Goal: Transaction & Acquisition: Purchase product/service

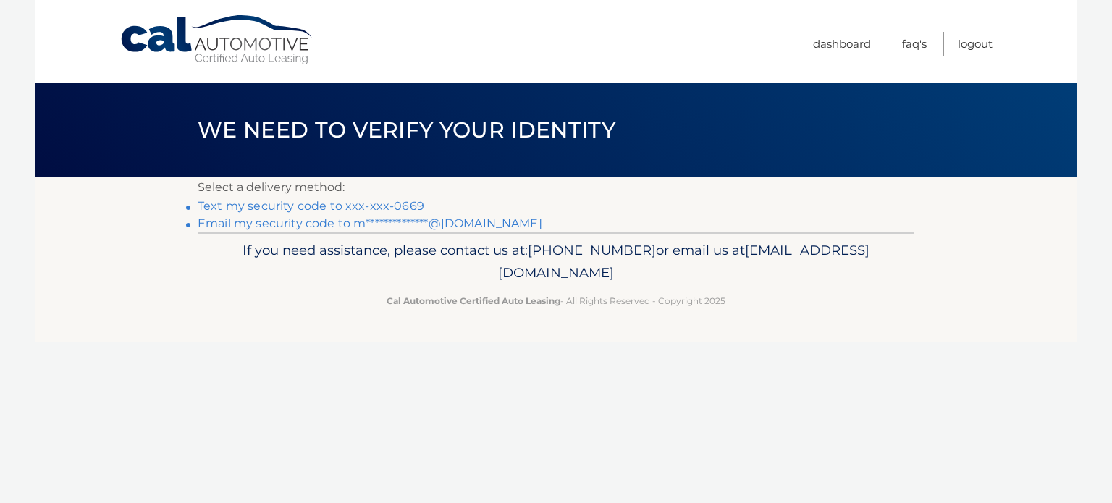
click at [364, 205] on link "Text my security code to xxx-xxx-0669" at bounding box center [311, 206] width 227 height 14
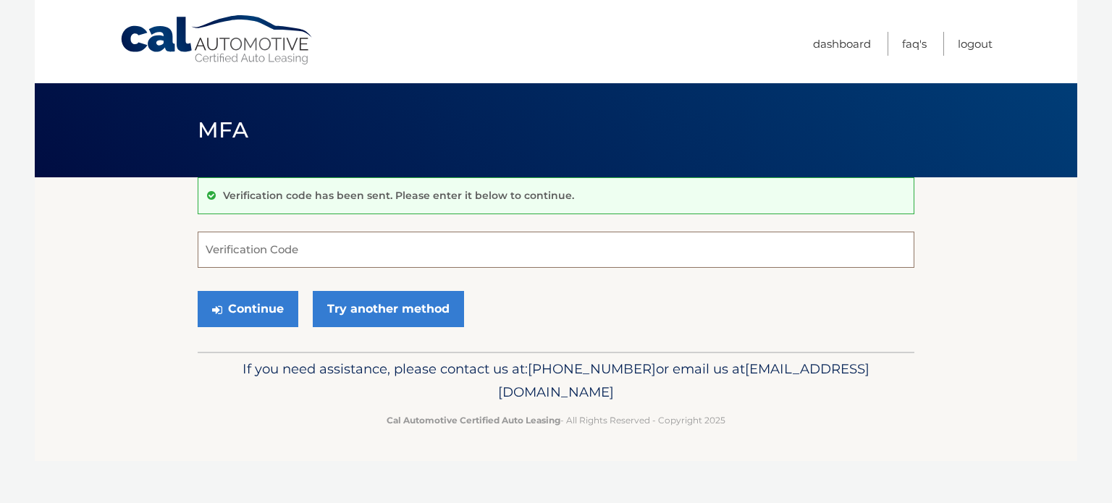
click at [327, 248] on input "Verification Code" at bounding box center [556, 250] width 717 height 36
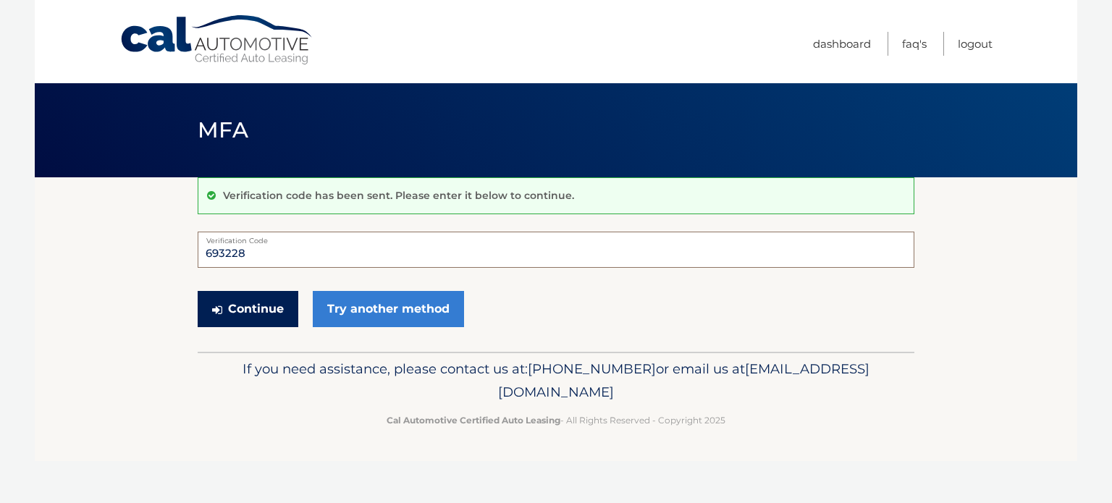
type input "693228"
click at [281, 296] on button "Continue" at bounding box center [248, 309] width 101 height 36
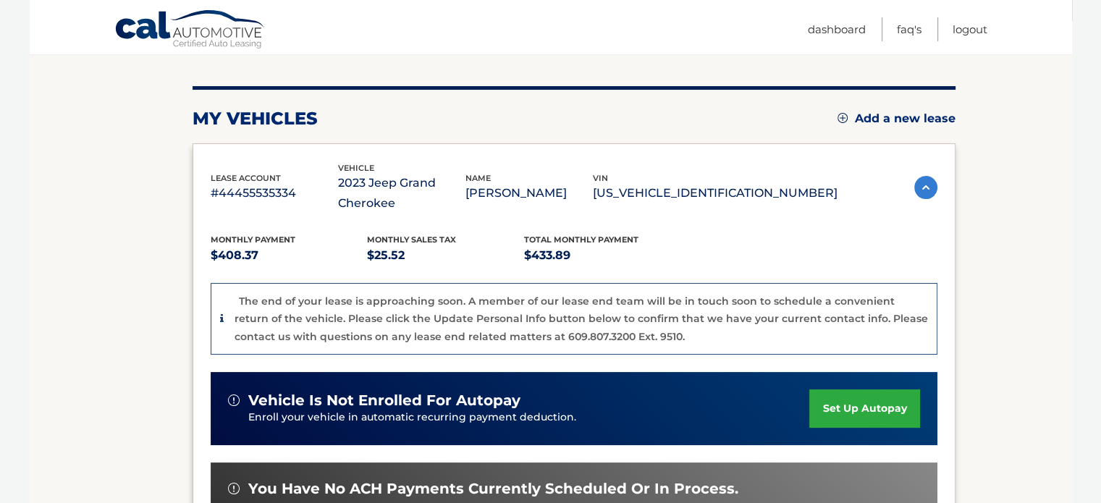
scroll to position [320, 0]
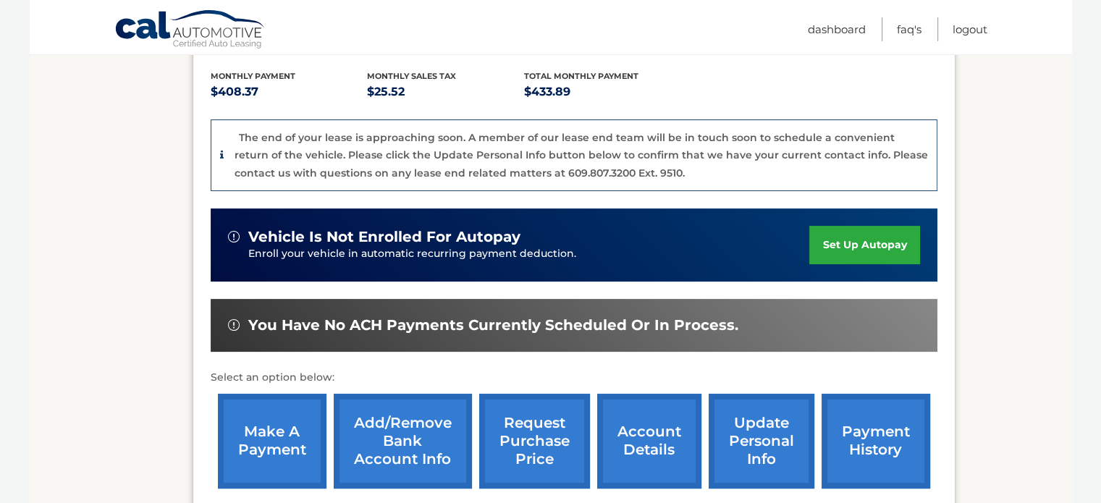
click at [260, 449] on link "make a payment" at bounding box center [272, 441] width 109 height 95
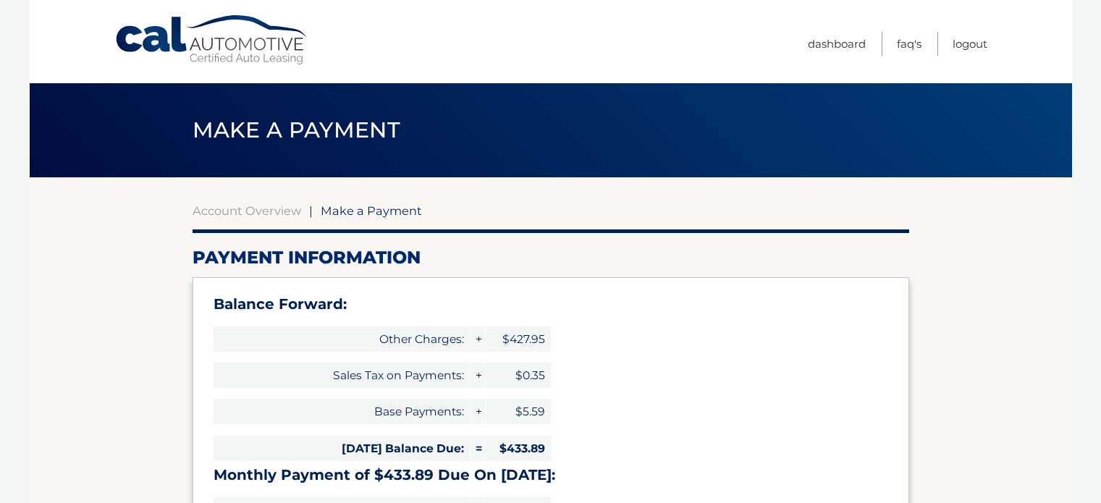
select select "NWNhYmViZmEtODBmYS00MGRhLTg2N2MtMjk5ZTM3YWViYWZi"
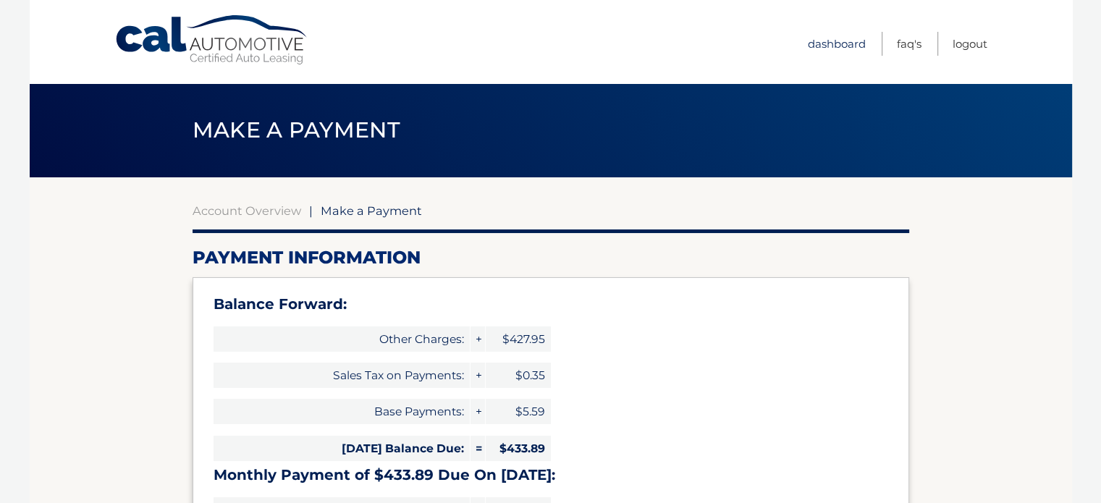
click at [844, 44] on link "Dashboard" at bounding box center [837, 44] width 58 height 24
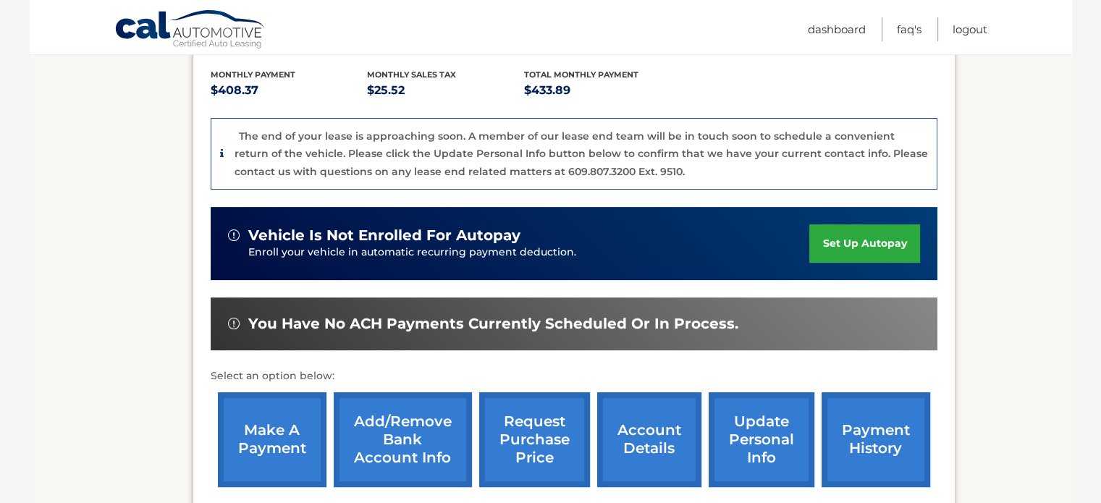
scroll to position [320, 0]
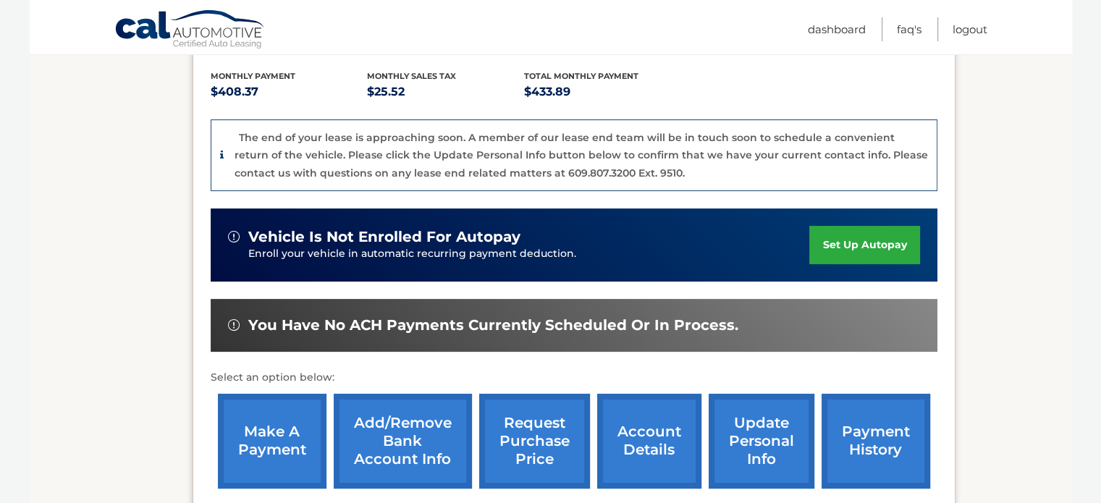
click at [279, 450] on link "make a payment" at bounding box center [272, 441] width 109 height 95
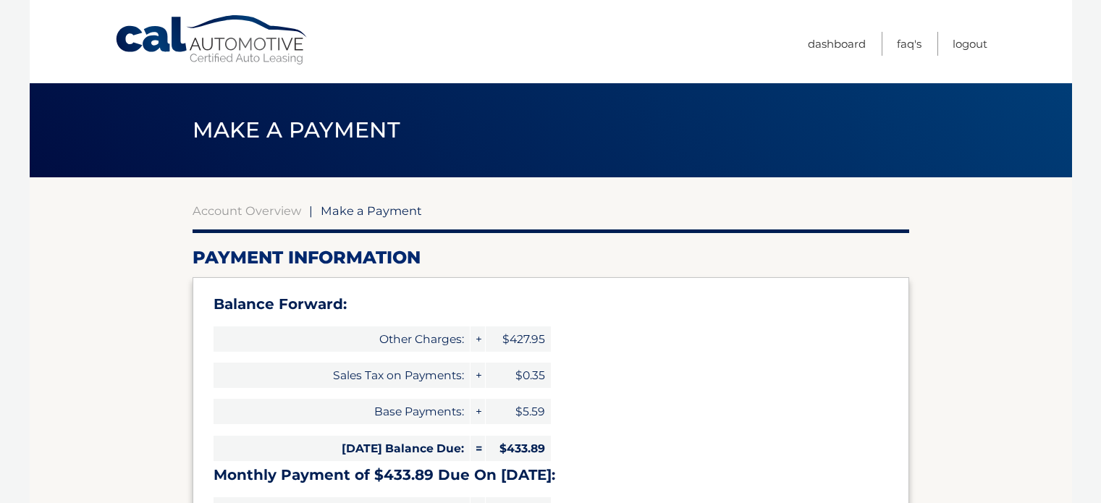
select select "NWNhYmViZmEtODBmYS00MGRhLTg2N2MtMjk5ZTM3YWViYWZi"
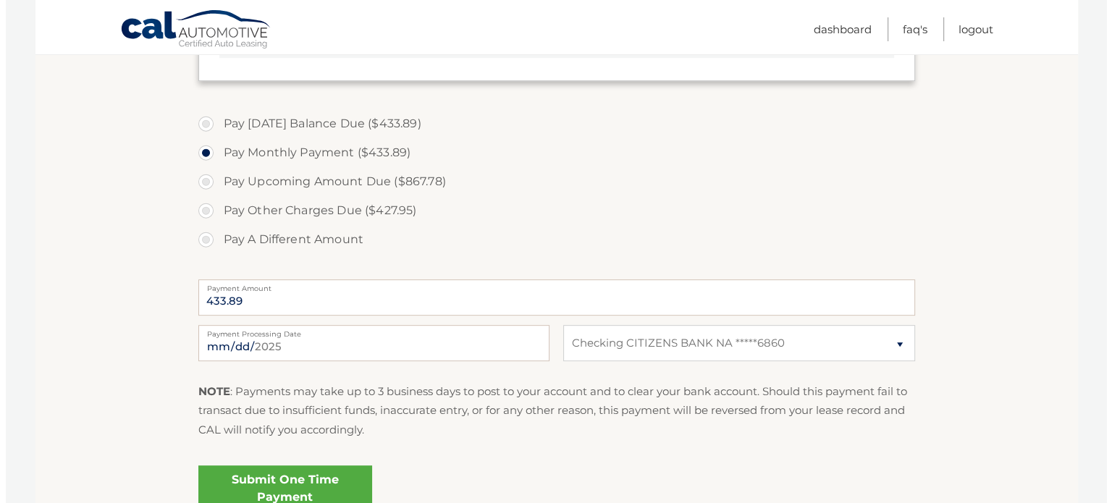
scroll to position [630, 0]
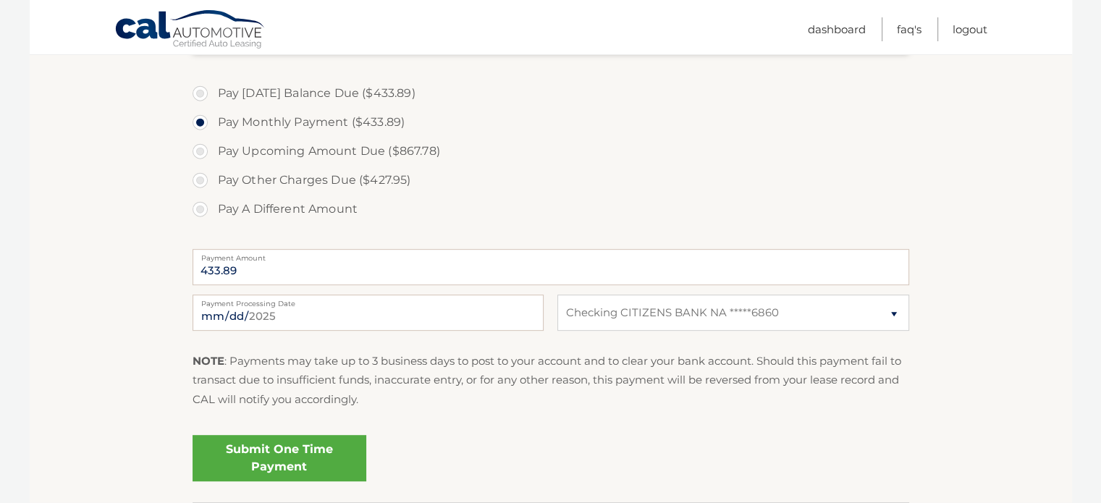
click at [274, 457] on link "Submit One Time Payment" at bounding box center [280, 458] width 174 height 46
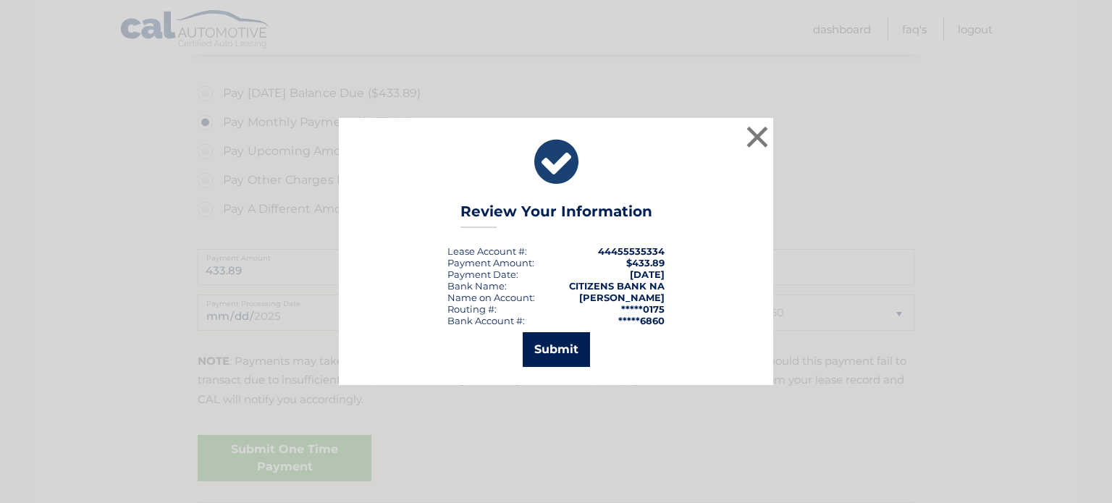
click at [558, 353] on button "Submit" at bounding box center [556, 349] width 67 height 35
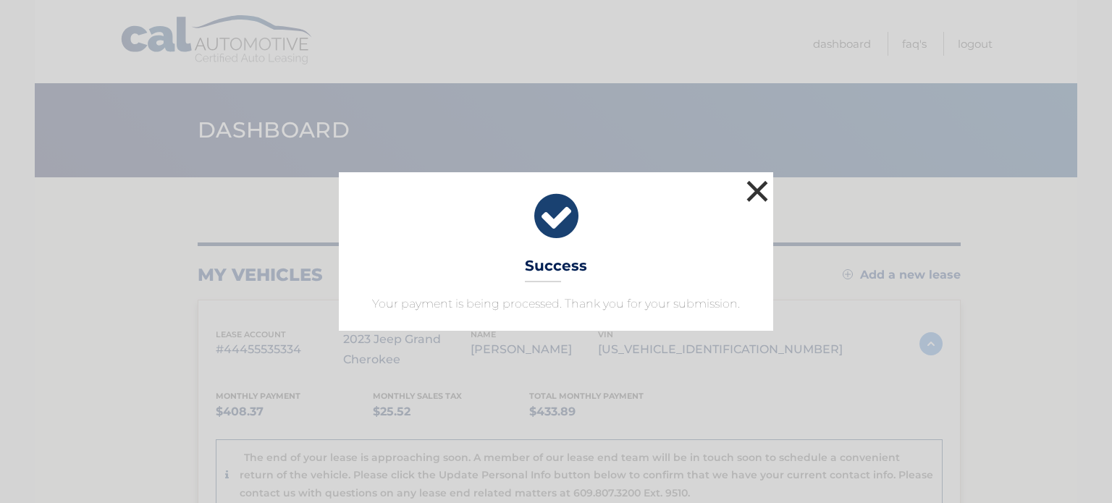
click at [762, 188] on button "×" at bounding box center [757, 191] width 29 height 29
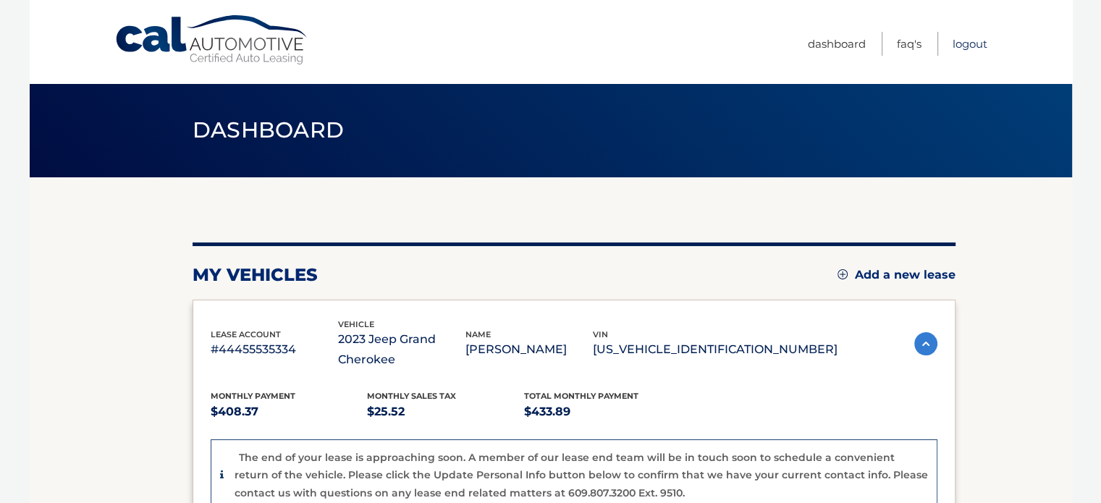
click at [972, 40] on link "Logout" at bounding box center [970, 44] width 35 height 24
